Goal: Communication & Community: Ask a question

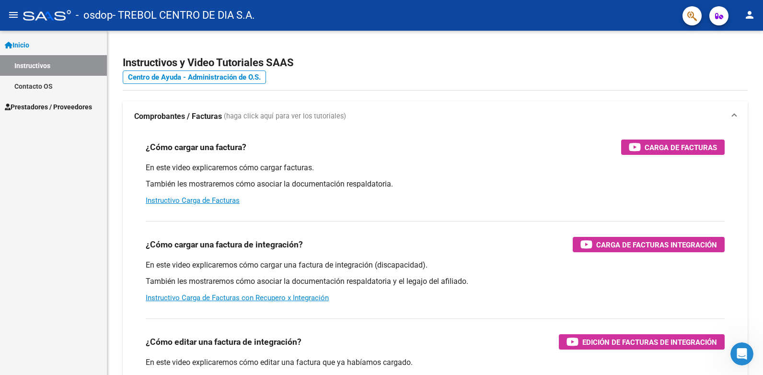
click at [36, 88] on link "Contacto OS" at bounding box center [53, 86] width 107 height 21
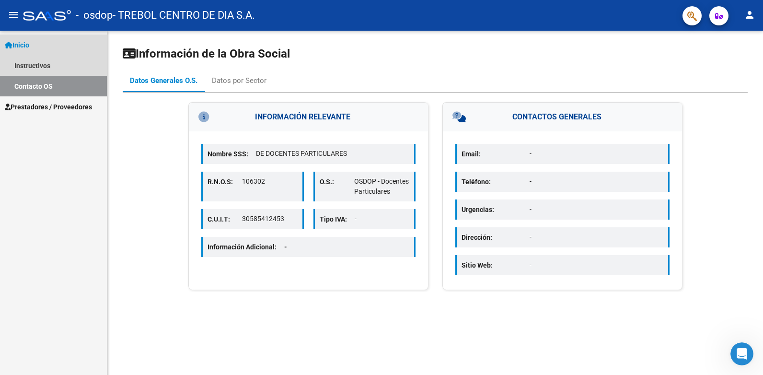
click at [40, 45] on link "Inicio" at bounding box center [53, 45] width 107 height 21
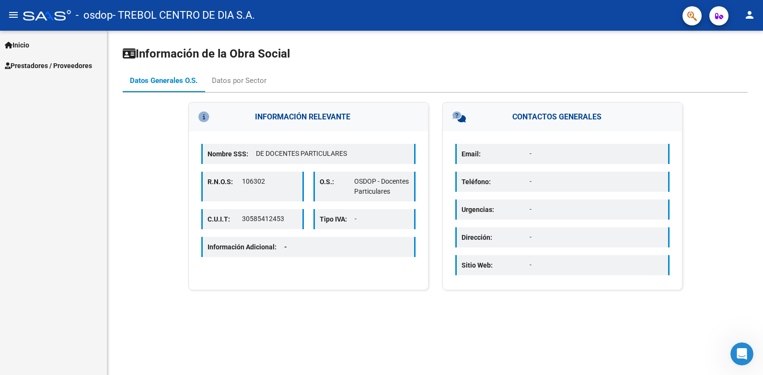
click at [44, 46] on link "Inicio" at bounding box center [53, 45] width 107 height 21
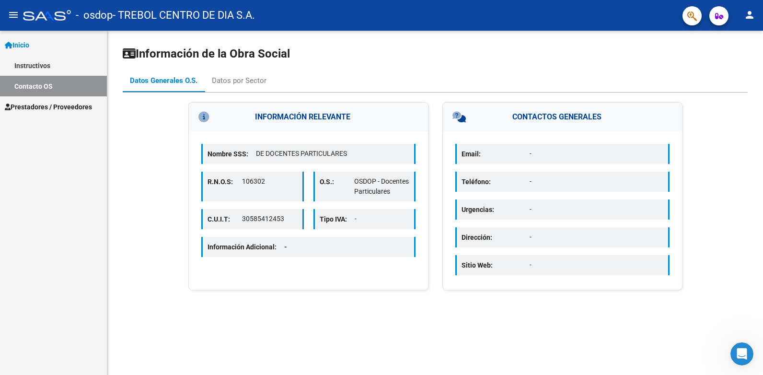
click at [57, 103] on span "Prestadores / Proveedores" at bounding box center [48, 107] width 87 height 11
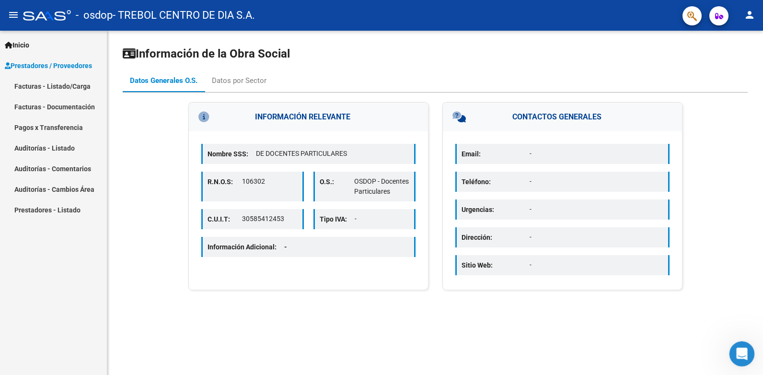
click at [737, 348] on icon "Abrir Intercom Messenger" at bounding box center [741, 353] width 16 height 16
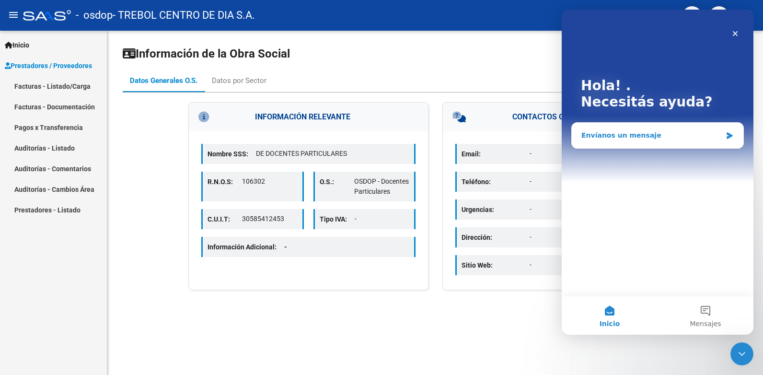
click at [630, 136] on div "Envíanos un mensaje" at bounding box center [651, 135] width 140 height 10
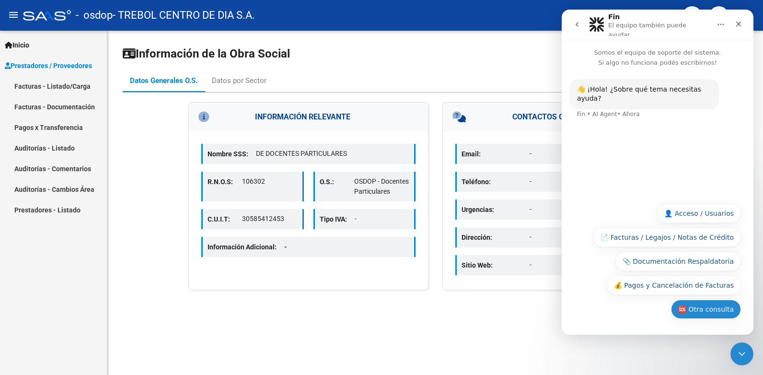
click at [705, 313] on button "🆘 Otra consulta" at bounding box center [706, 309] width 70 height 19
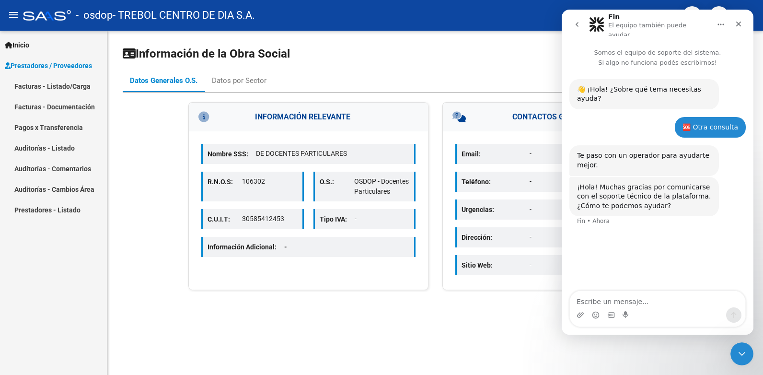
click at [597, 297] on textarea "Escribe un mensaje..." at bounding box center [657, 299] width 175 height 16
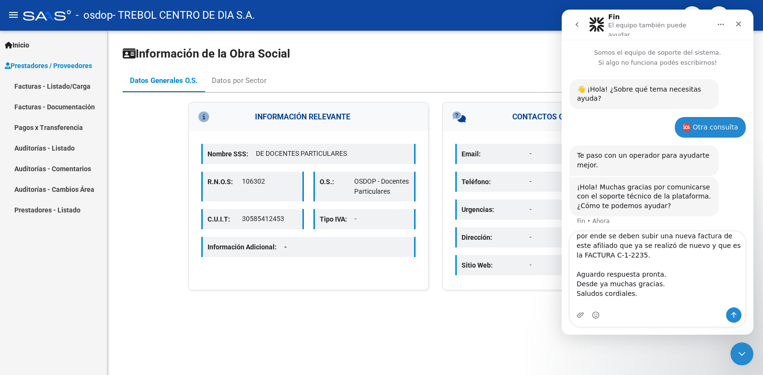
scroll to position [16, 0]
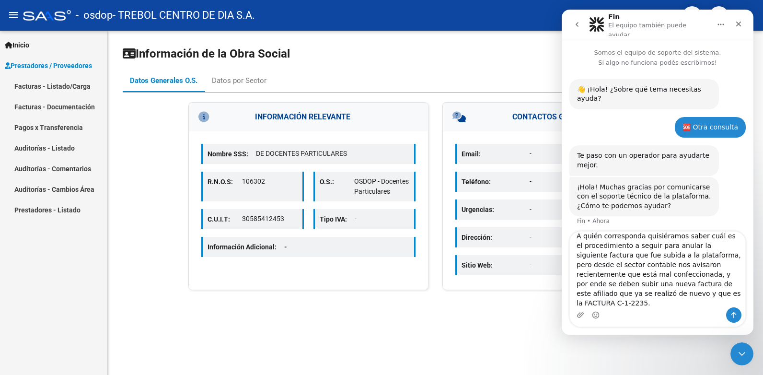
click at [599, 256] on textarea "Estimados/as, buenas tardes. A quién corresponda quisiéramos saber cuál es el p…" at bounding box center [657, 270] width 175 height 76
drag, startPoint x: 720, startPoint y: 246, endPoint x: 689, endPoint y: 248, distance: 31.7
click at [689, 248] on textarea "Estimados/as, buenas tardes. A quién corresponda quisiéramos saber cuál es el p…" at bounding box center [657, 270] width 175 height 76
click at [711, 243] on textarea "Estimados/as, buenas tardes. A quién corresponda quisiéramos saber cuál es el p…" at bounding box center [657, 270] width 175 height 76
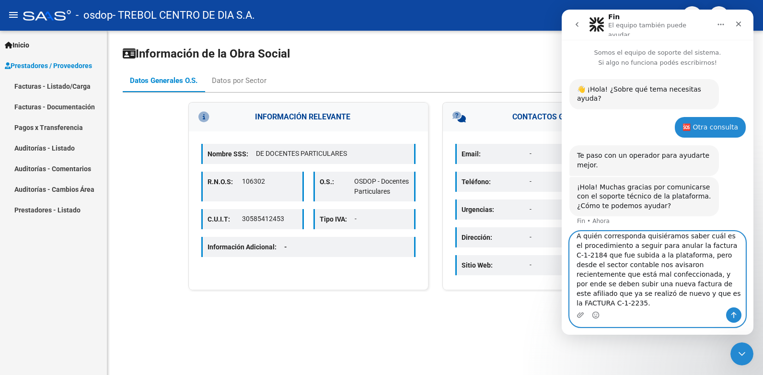
click at [685, 292] on textarea "Estimados/as, buenas tardes. A quién corresponda quisiéramos saber cuál es el p…" at bounding box center [657, 270] width 175 height 76
type textarea "Estimados/as, buenas tardes. A quién corresponda quisiéramos saber cuál es el p…"
click at [697, 294] on textarea "Estimados/as, buenas tardes. A quién corresponda quisiéramos saber cuál es el p…" at bounding box center [657, 270] width 175 height 76
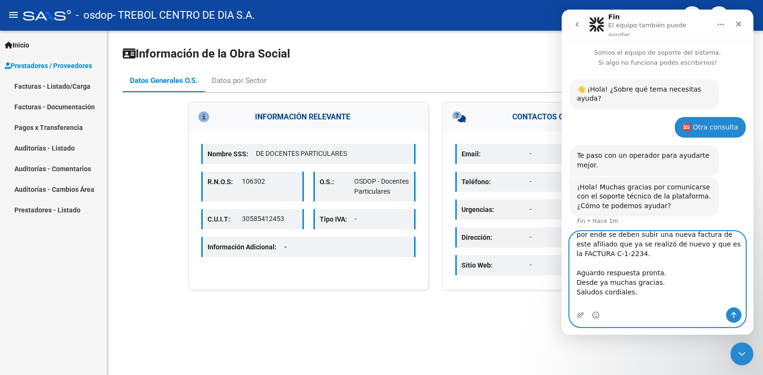
scroll to position [0, 0]
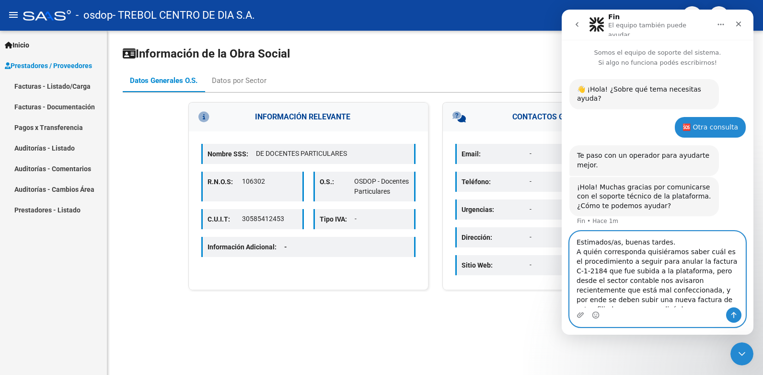
drag, startPoint x: 652, startPoint y: 301, endPoint x: 569, endPoint y: 233, distance: 106.7
click at [569, 233] on div "Estimados/as, buenas tardes. A quién corresponda quisiéramos saber cuál es el p…" at bounding box center [658, 279] width 192 height 96
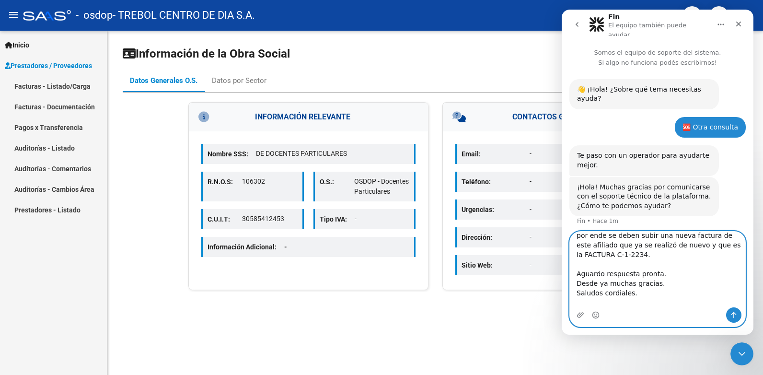
scroll to position [65, 0]
click at [730, 313] on icon "Enviar un mensaje…" at bounding box center [734, 315] width 8 height 8
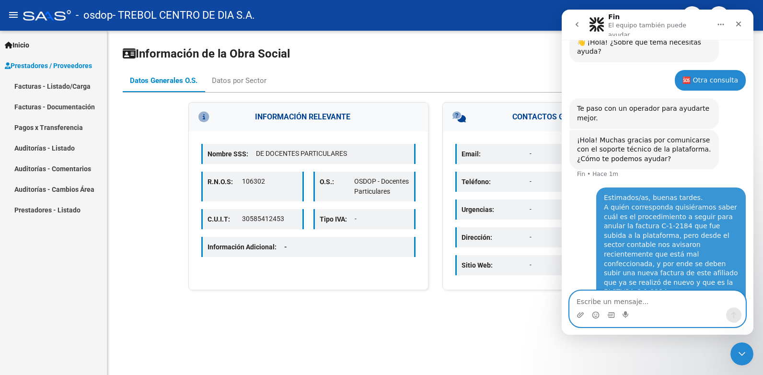
scroll to position [92, 0]
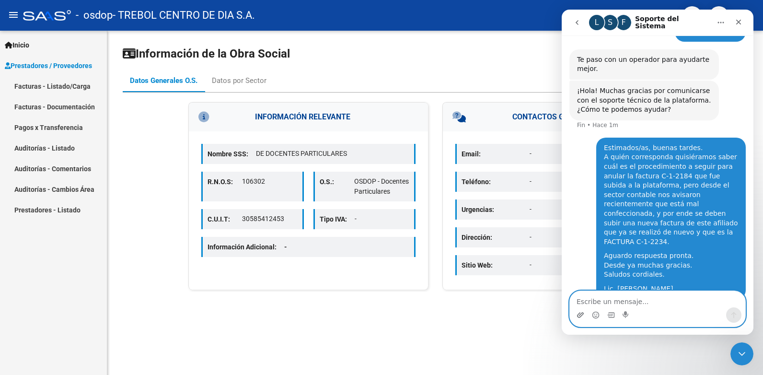
click at [580, 314] on icon "Adjuntar un archivo" at bounding box center [581, 315] width 8 height 8
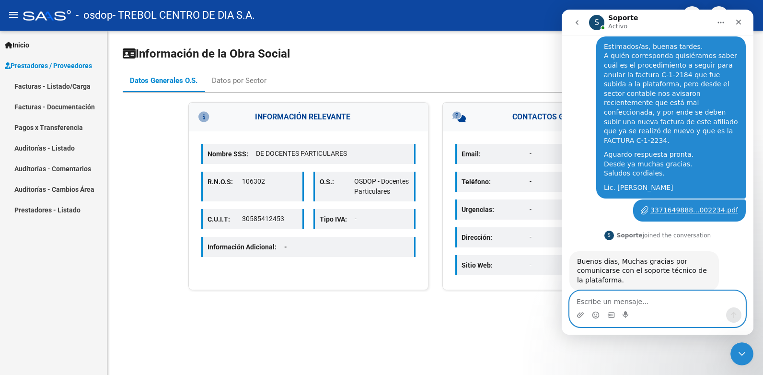
scroll to position [185, 0]
type textarea "b"
type textarea "Buenos días"
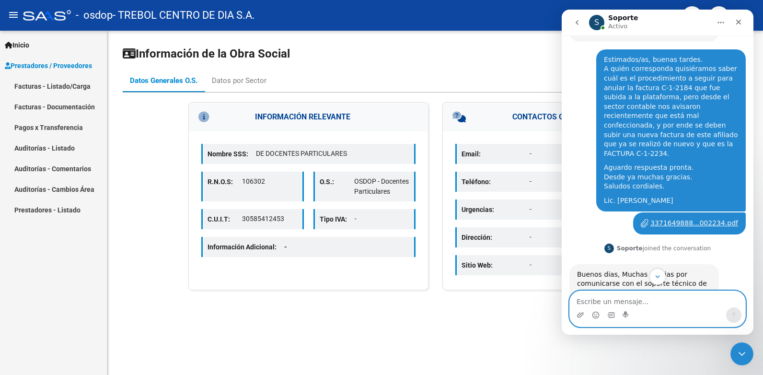
scroll to position [213, 0]
